Goal: Task Accomplishment & Management: Manage account settings

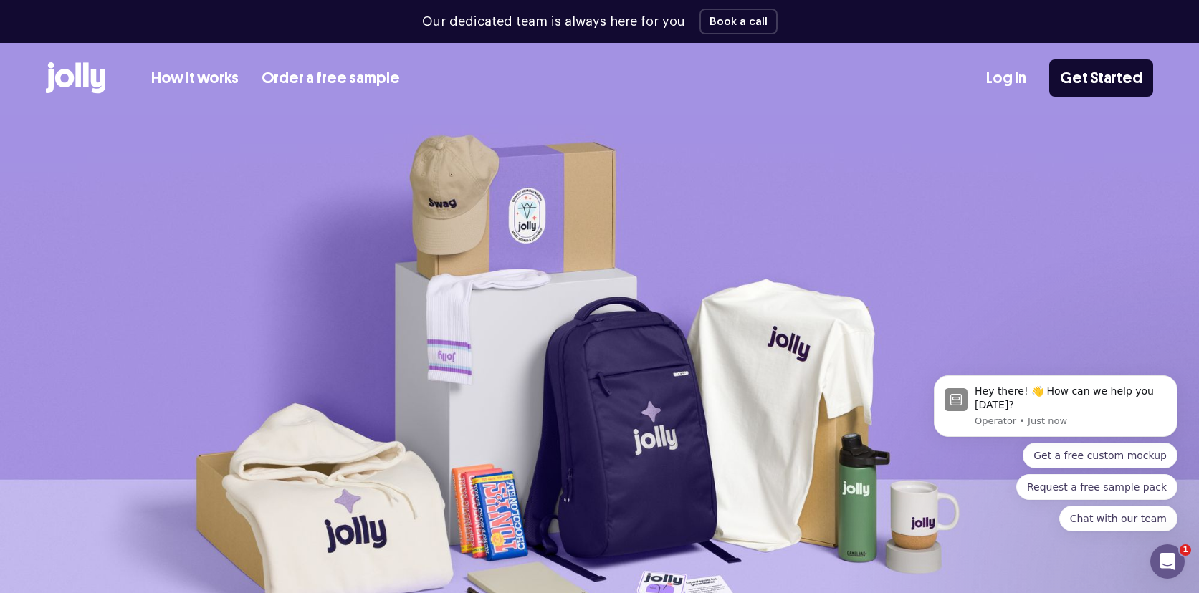
click at [996, 76] on link "Log In" at bounding box center [1006, 79] width 40 height 24
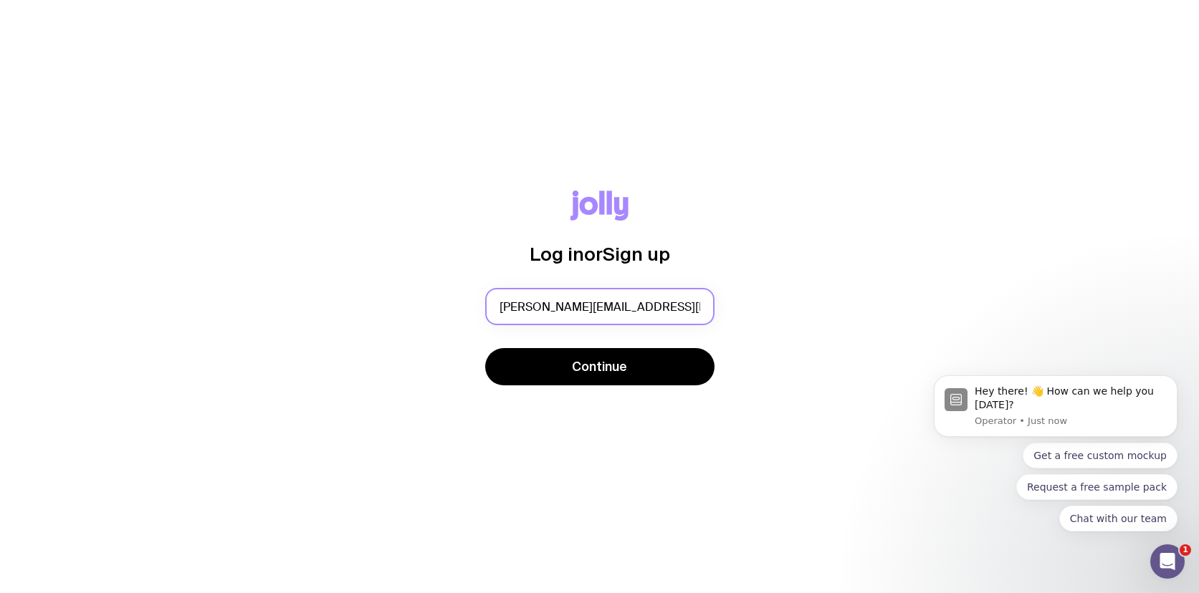
type input "[PERSON_NAME][EMAIL_ADDRESS][PERSON_NAME][DOMAIN_NAME]"
click at [565, 445] on div "Log in or Sign up erin.dunn@banked.com Continue" at bounding box center [599, 296] width 1199 height 593
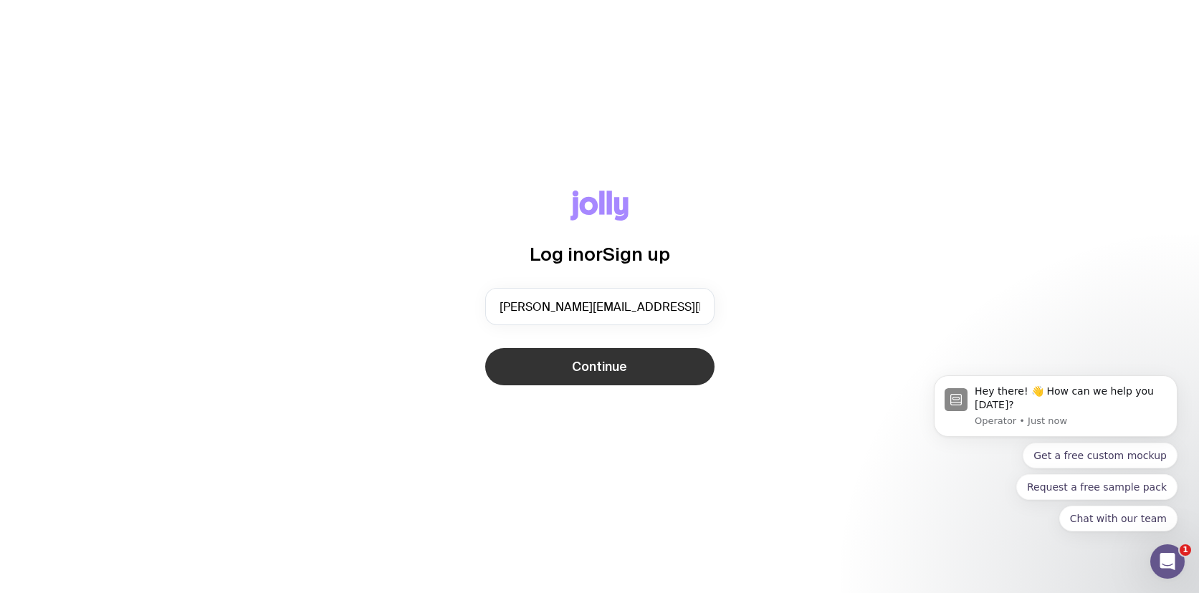
click at [565, 378] on button "Continue" at bounding box center [599, 366] width 229 height 37
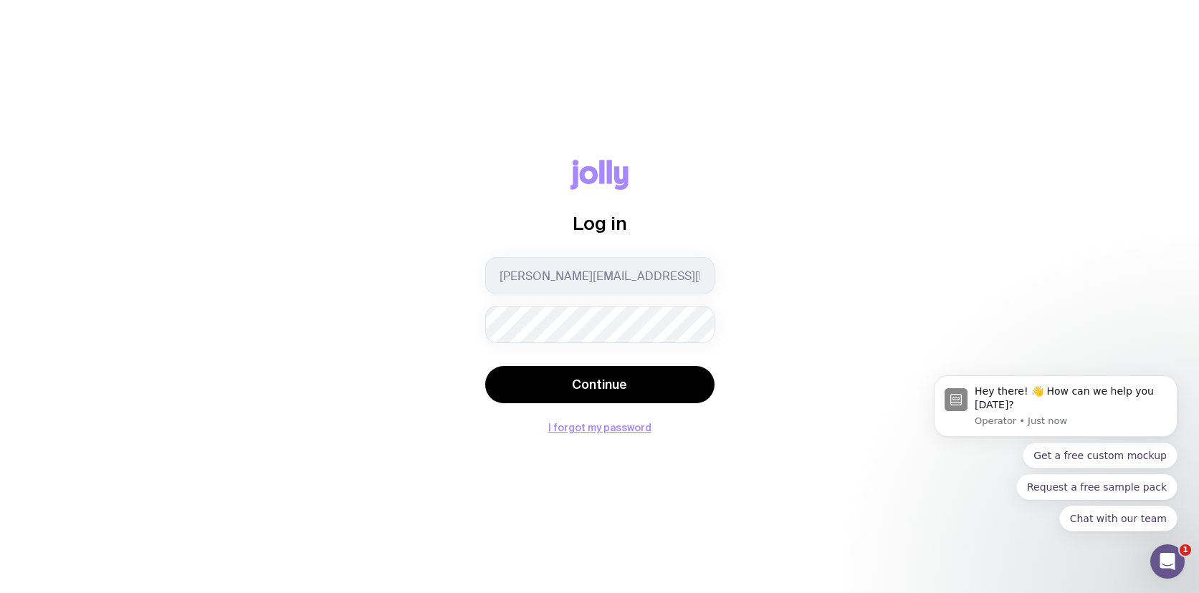
click at [485, 366] on button "Continue" at bounding box center [599, 384] width 229 height 37
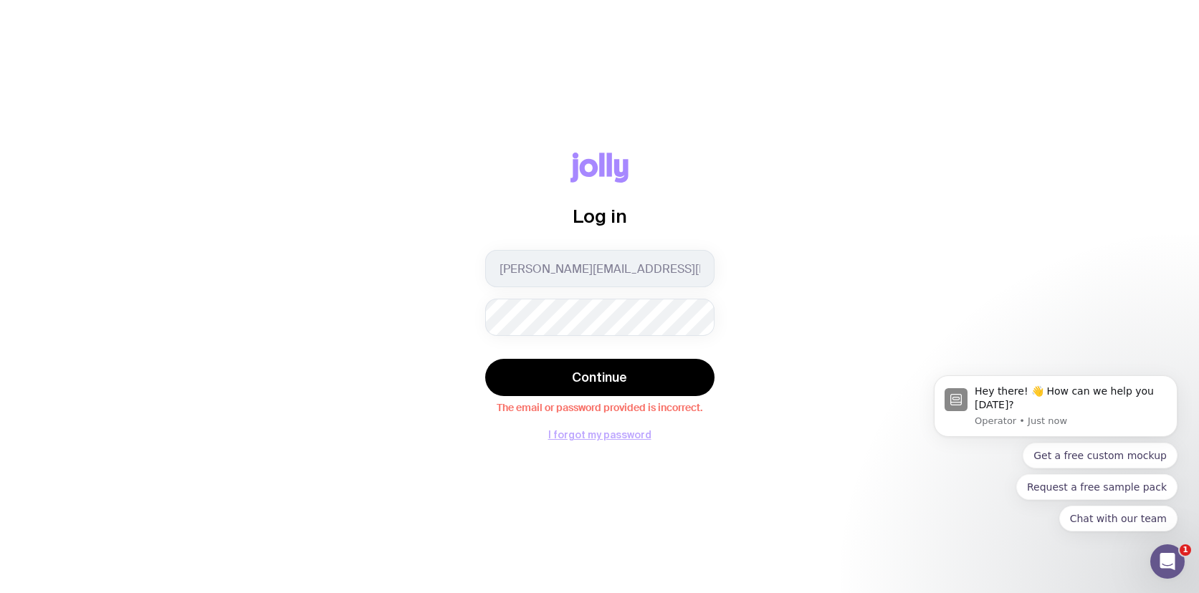
click at [579, 437] on button "I forgot my password" at bounding box center [599, 434] width 103 height 11
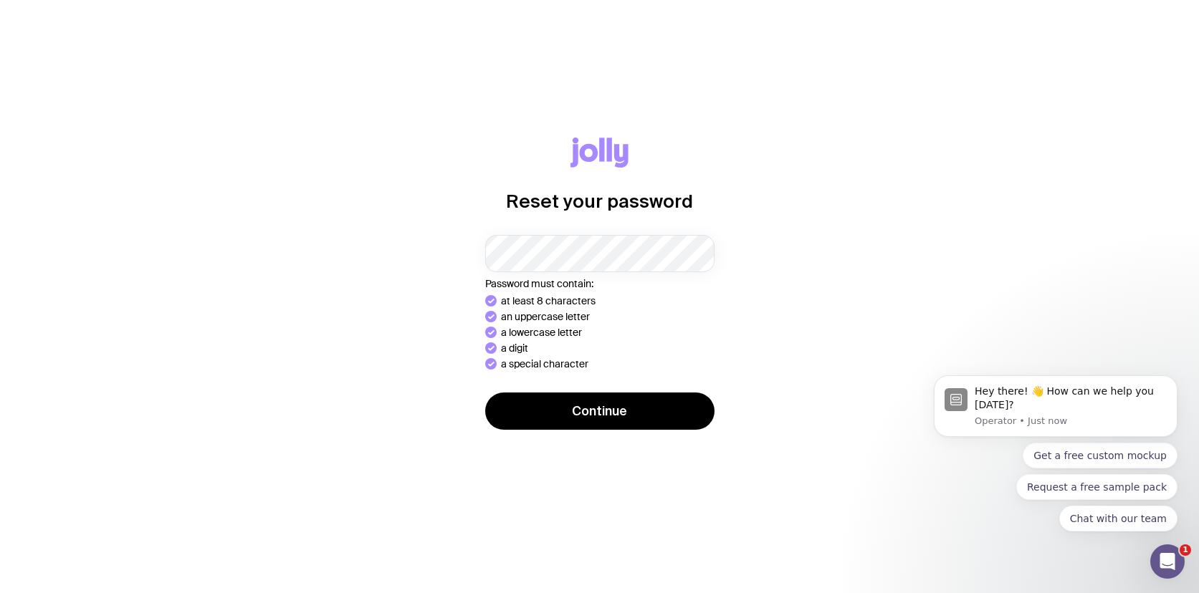
click at [844, 347] on div "Reset your password Password must contain: at least 8 characters an uppercase l…" at bounding box center [599, 297] width 1130 height 318
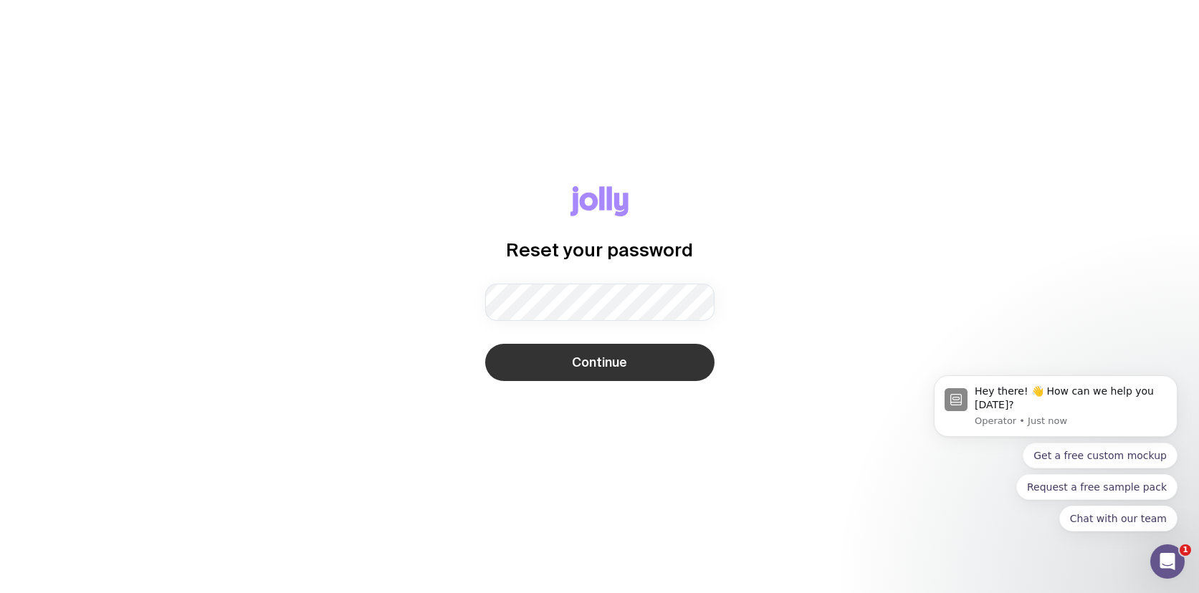
click at [649, 375] on button "Continue" at bounding box center [599, 362] width 229 height 37
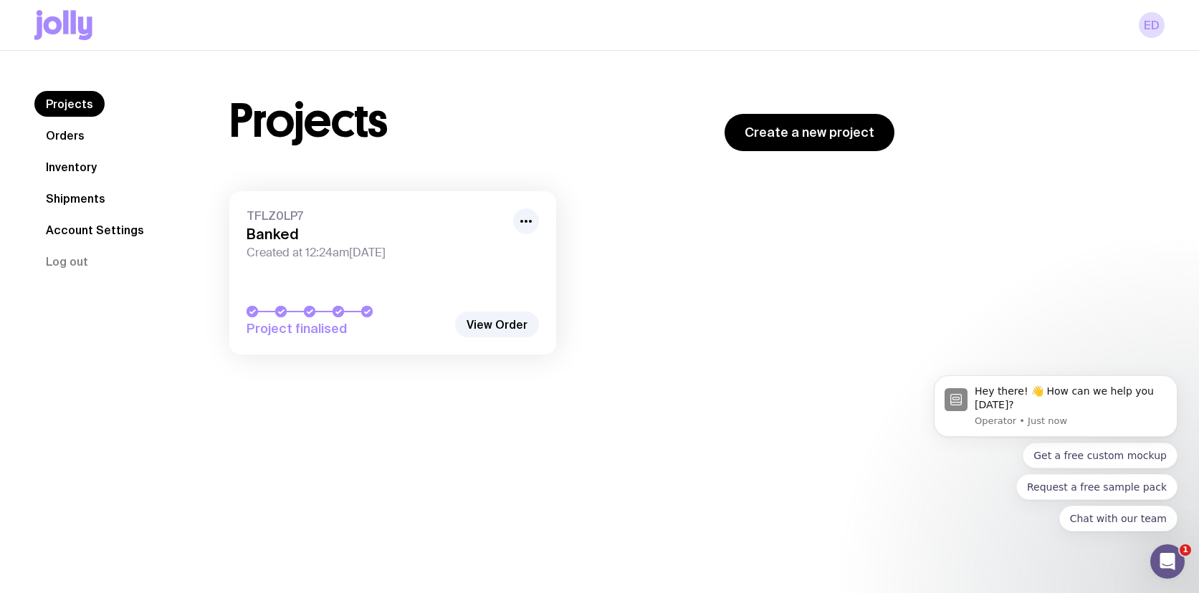
click at [484, 249] on span "Created at 12:24am, Thu 7th Aug 2025" at bounding box center [375, 253] width 258 height 14
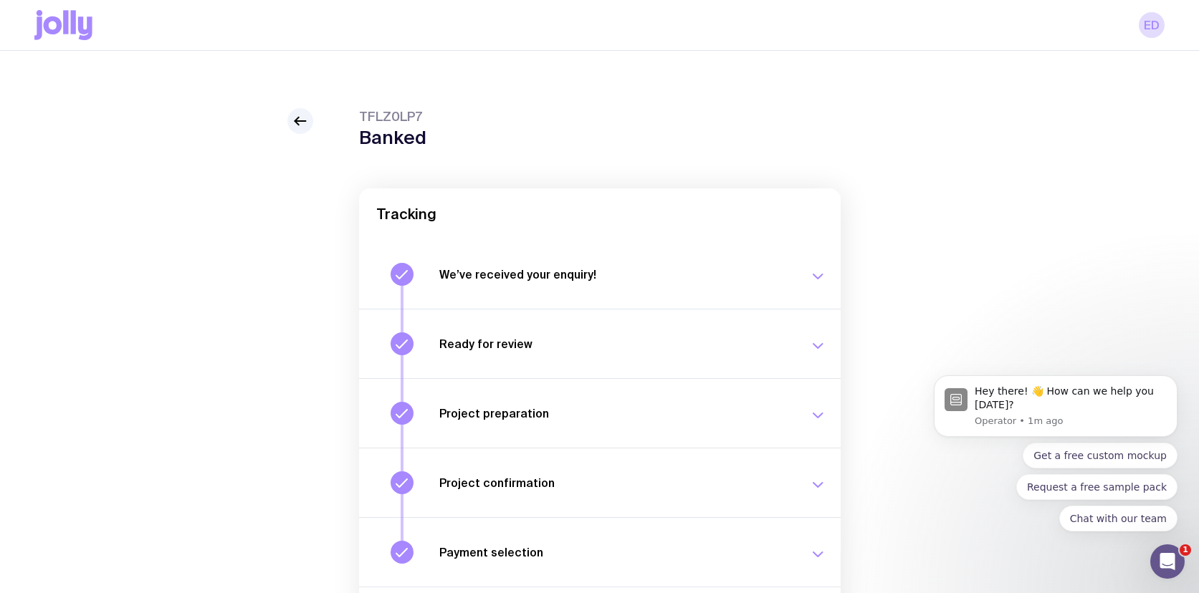
scroll to position [152, 0]
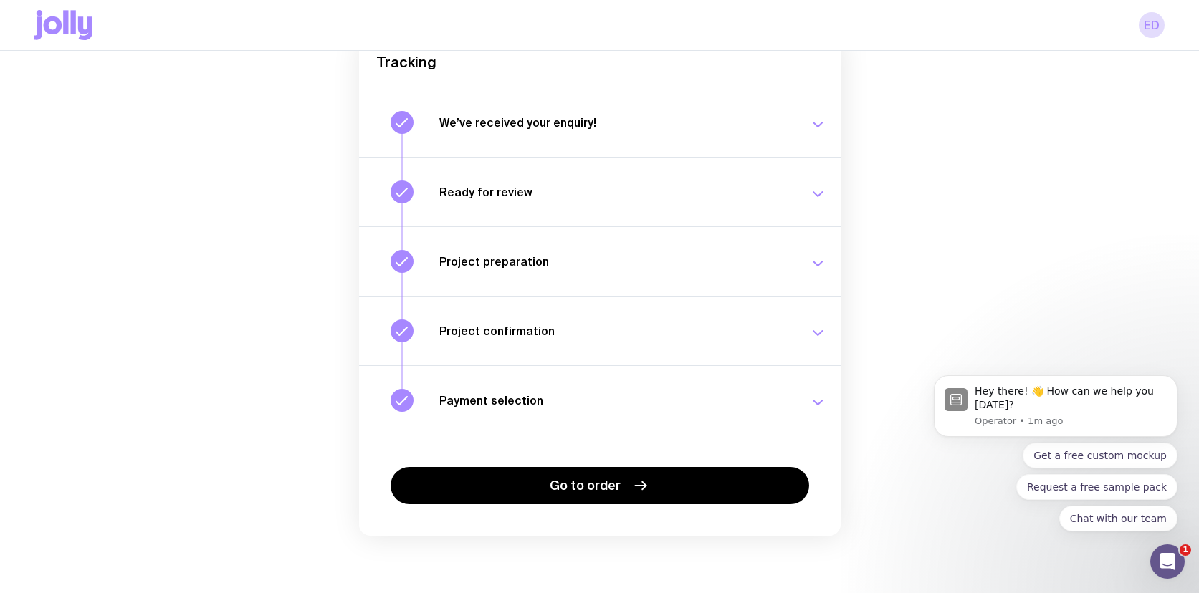
click at [676, 391] on div "Payment selection Choose your payment option to finalise your swag project. Mon…" at bounding box center [632, 400] width 387 height 23
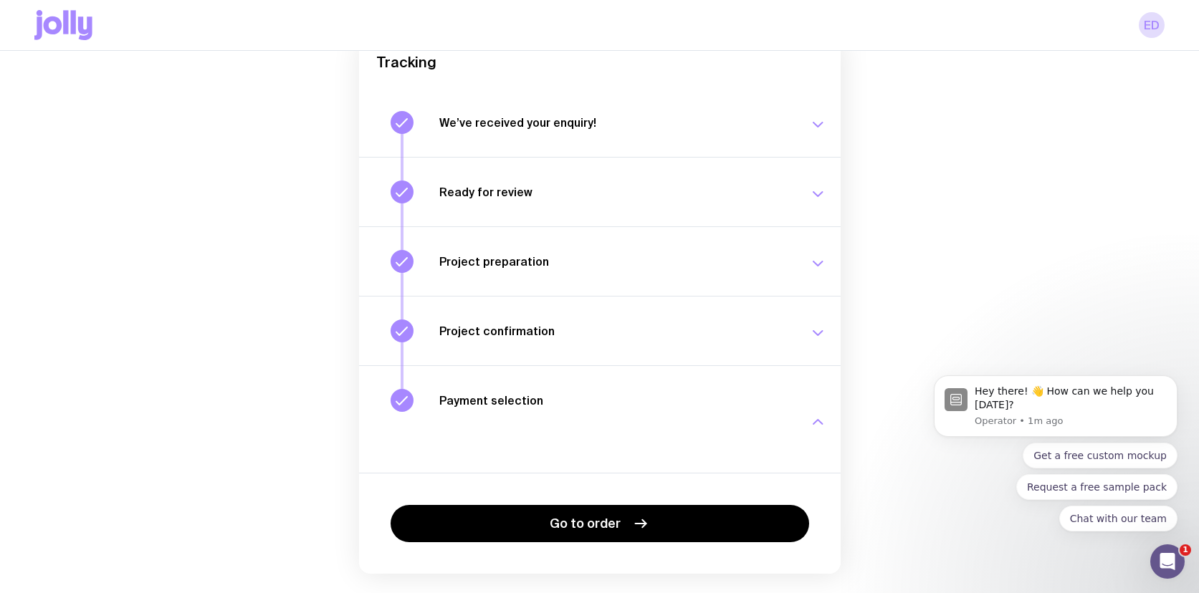
click at [726, 333] on h3 "Project confirmation" at bounding box center [615, 331] width 352 height 14
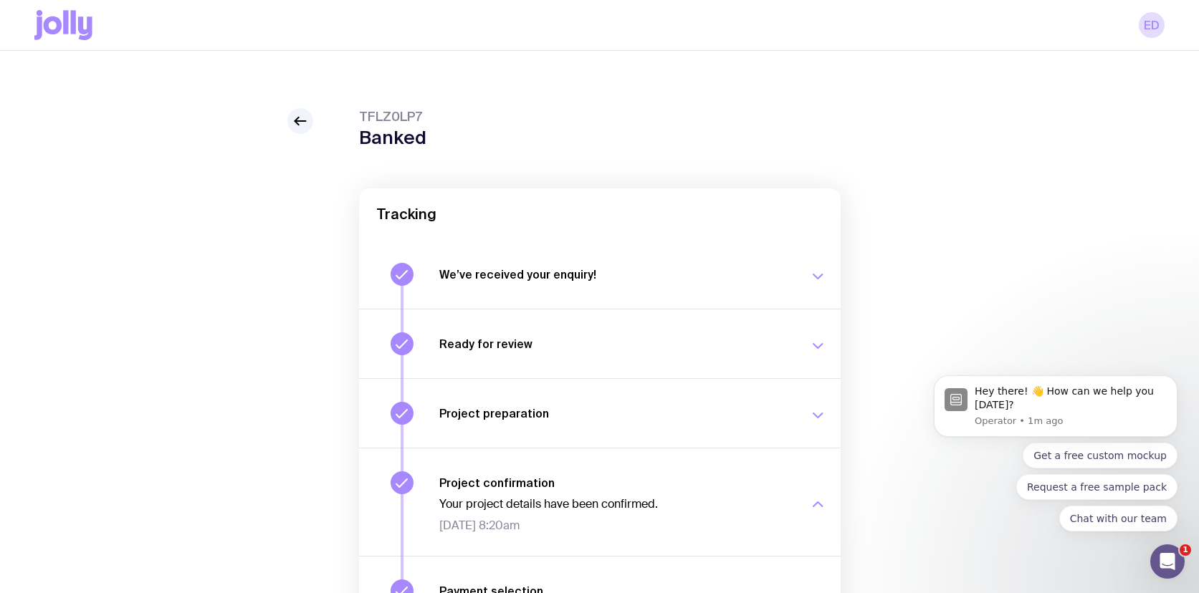
scroll to position [229, 0]
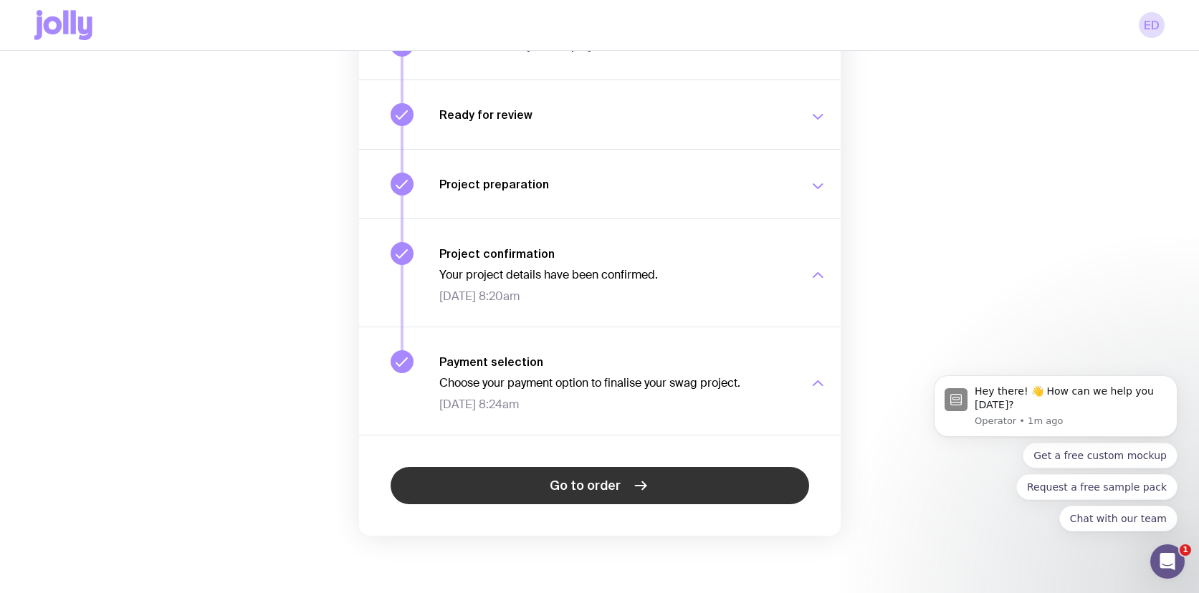
click at [618, 484] on span "Go to order" at bounding box center [585, 485] width 71 height 17
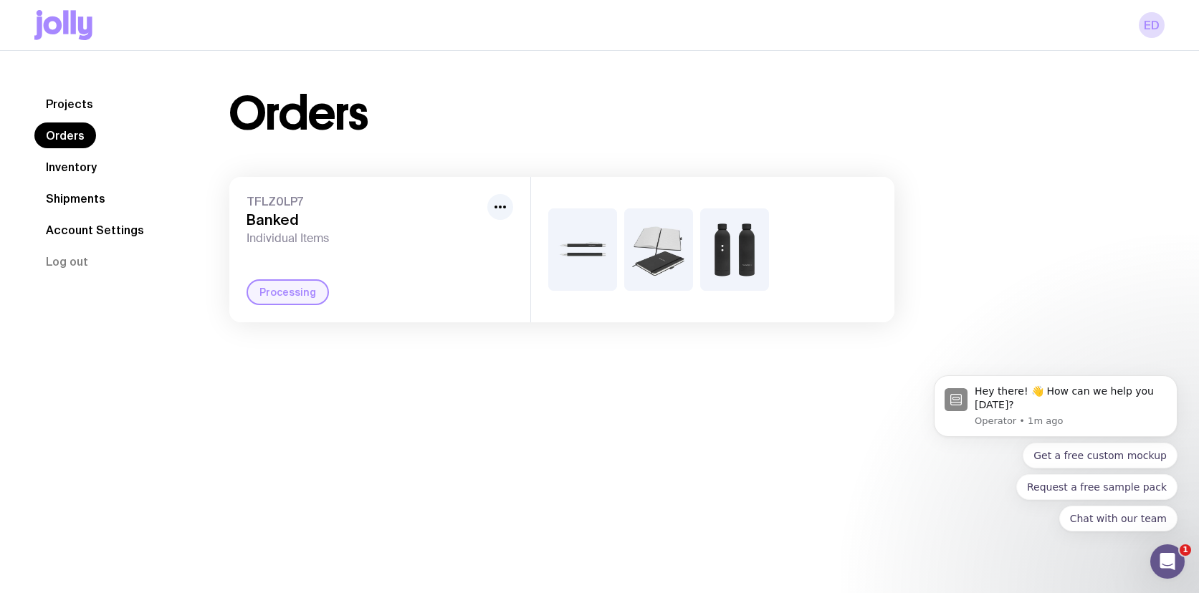
click at [61, 110] on link "Projects" at bounding box center [69, 104] width 70 height 26
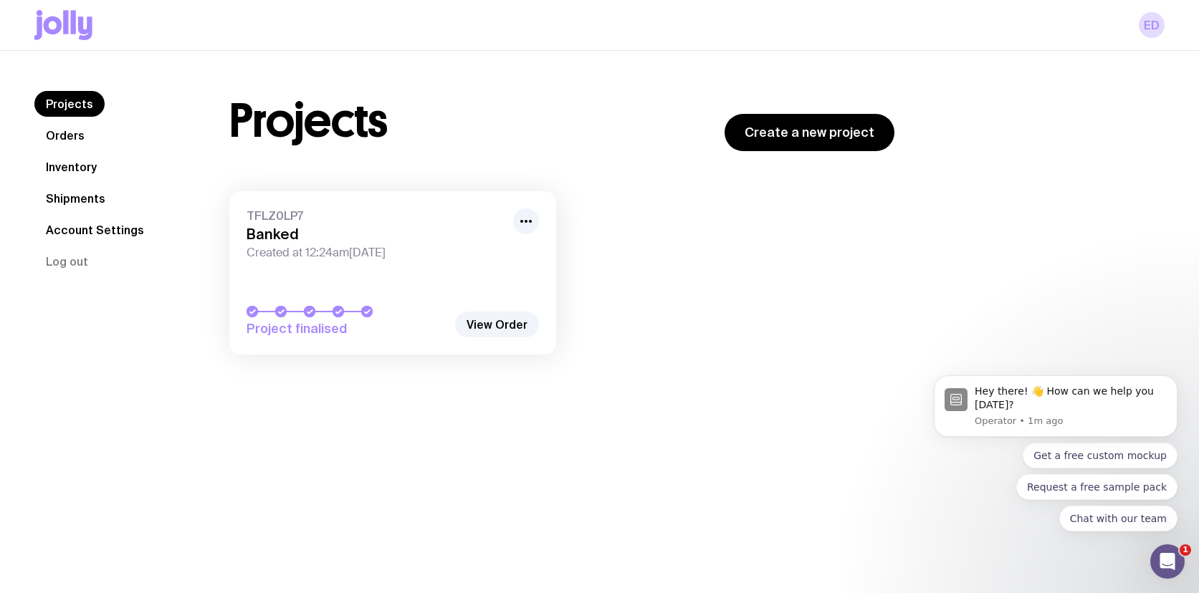
click at [63, 139] on link "Orders" at bounding box center [65, 136] width 62 height 26
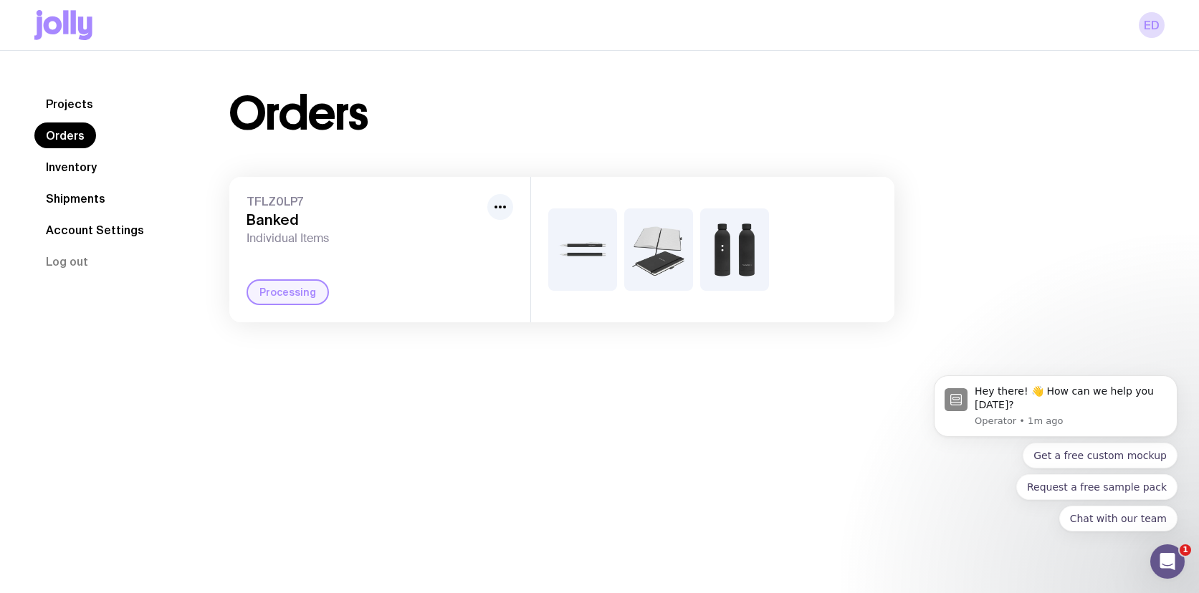
click at [66, 166] on link "Inventory" at bounding box center [71, 167] width 74 height 26
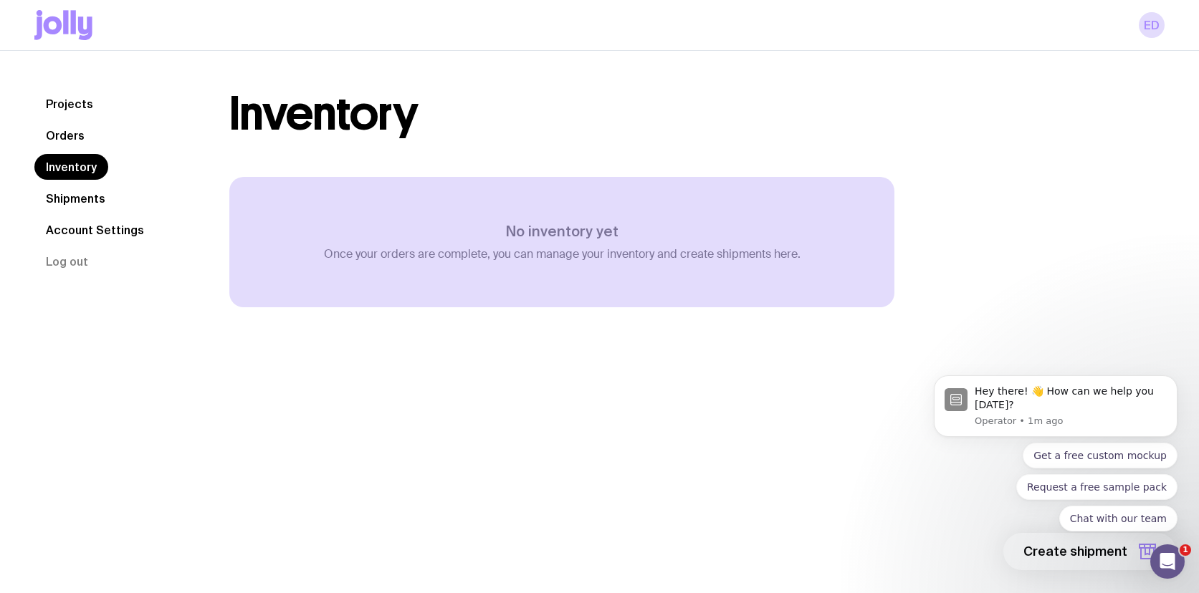
click at [68, 199] on link "Shipments" at bounding box center [75, 199] width 82 height 26
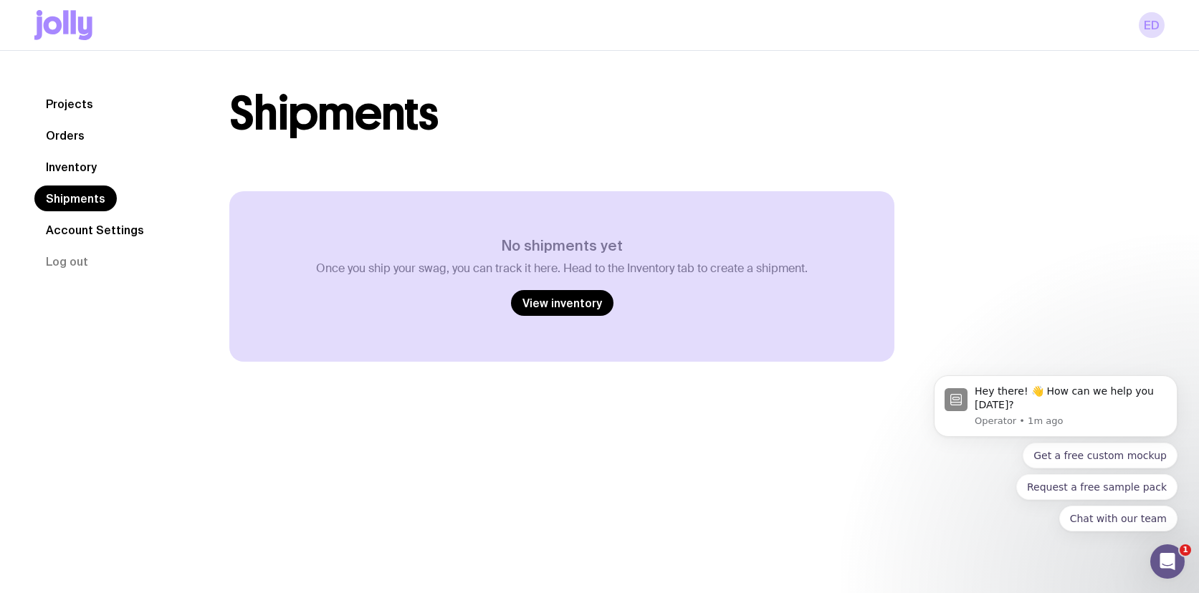
click at [68, 231] on link "Account Settings" at bounding box center [94, 230] width 121 height 26
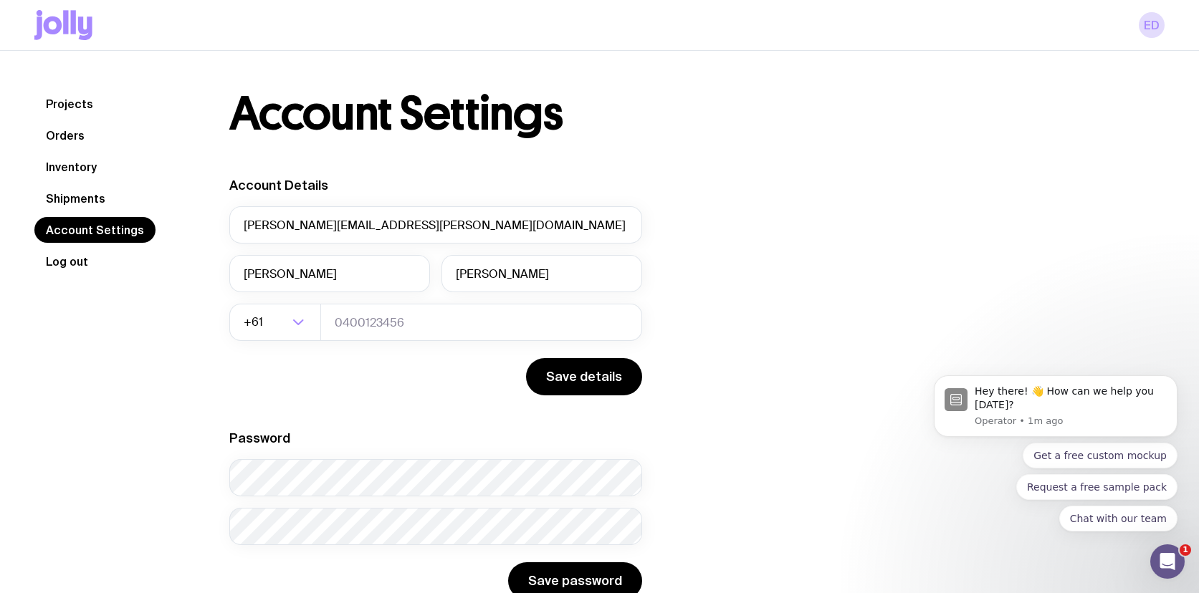
scroll to position [51, 0]
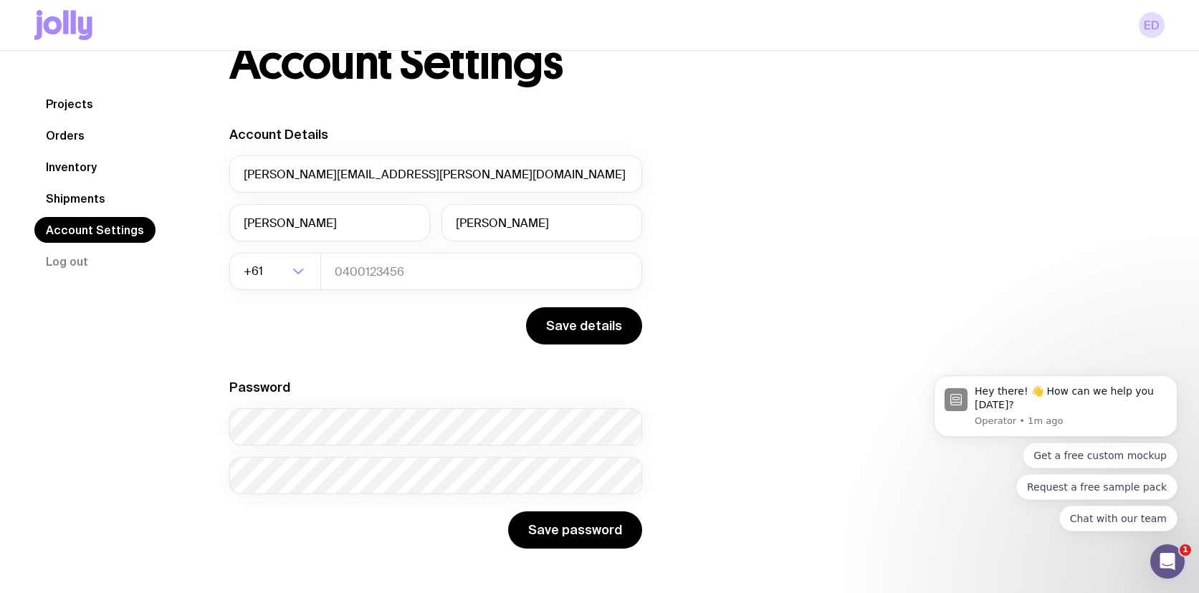
click at [57, 106] on link "Projects" at bounding box center [69, 104] width 70 height 26
